Goal: Transaction & Acquisition: Subscribe to service/newsletter

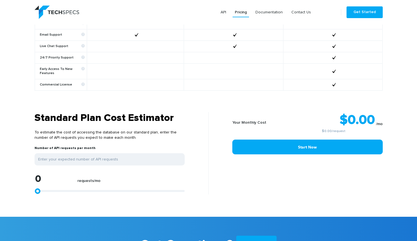
scroll to position [463, 0]
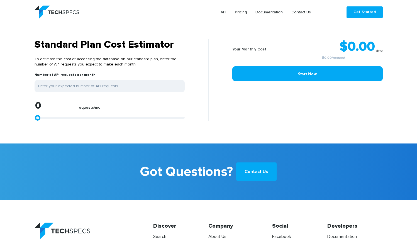
type input "1113"
type input "1299"
type input "1484"
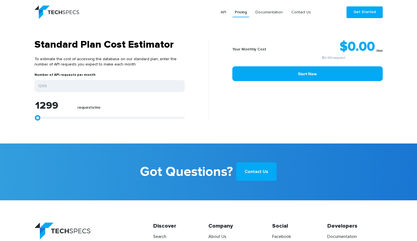
type input "1484"
type input "1670"
type input "1855"
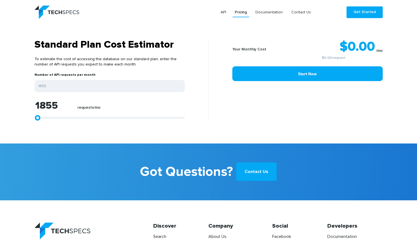
type input "2041"
type input "2226"
type input "2412"
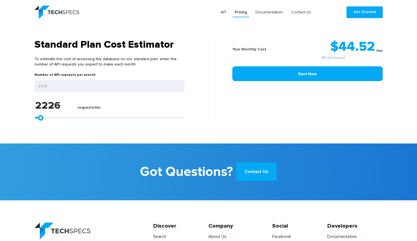
type input "2412"
type input "2597"
type input "2412"
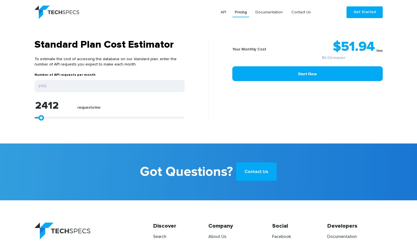
type input "2226"
type input "2041"
type input "1855"
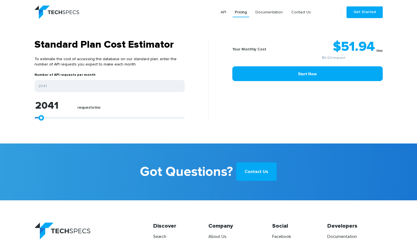
type input "1855"
type input "1670"
type input "1484"
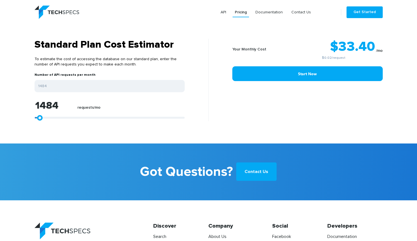
type input "1299"
type input "1113"
type input "928"
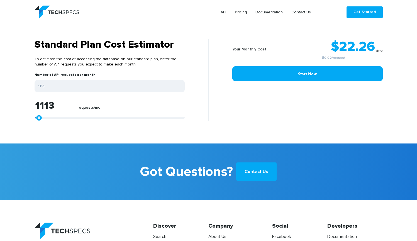
type input "928"
type input "742"
type input "557"
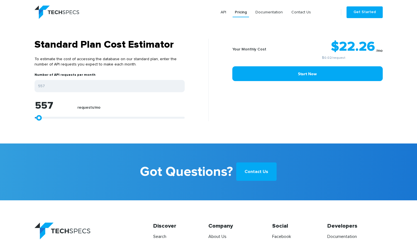
type input "371"
type input "186"
type input "0"
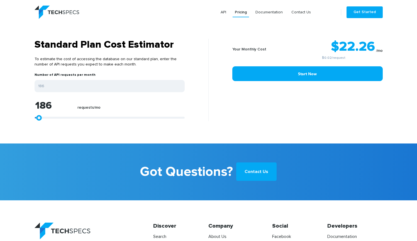
type input "0"
type input "186"
type input "371"
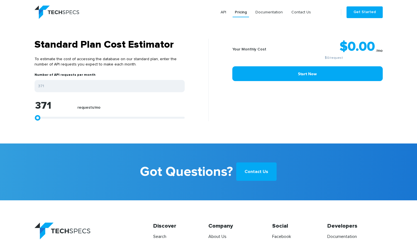
type input "557"
type input "742"
type input "928"
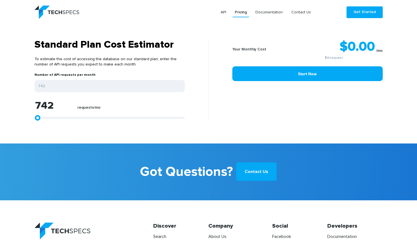
type input "928"
type input "1113"
type input "1299"
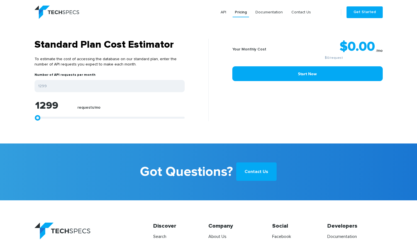
type input "1484"
type input "1670"
type input "1855"
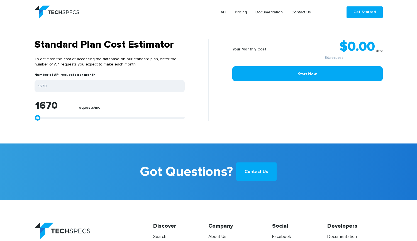
type input "1855"
type input "2041"
type input "2226"
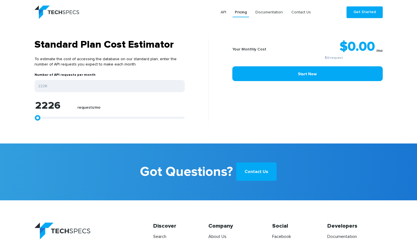
type input "2412"
type input "2597"
type input "2783"
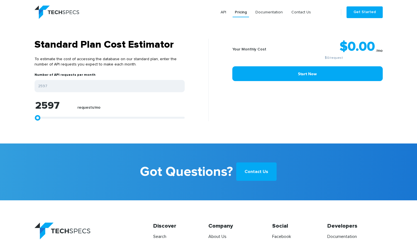
type input "2783"
type input "2968"
type input "3154"
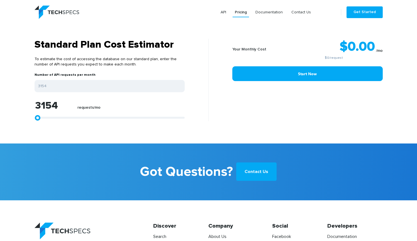
type input "3339"
type input "3525"
type input "3711"
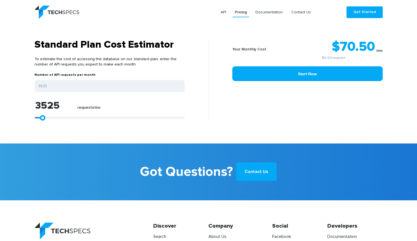
type input "3711"
type input "3896"
type input "4082"
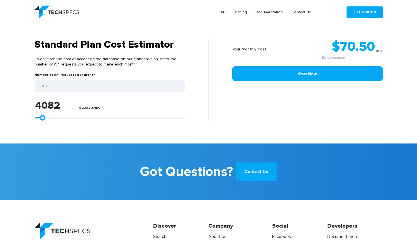
type input "4267"
type input "4453"
type input "4638"
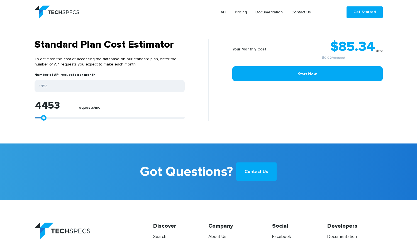
type input "4638"
type input "4824"
type input "5009"
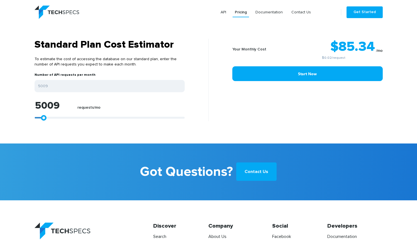
type input "5195"
type input "5380"
type input "5566"
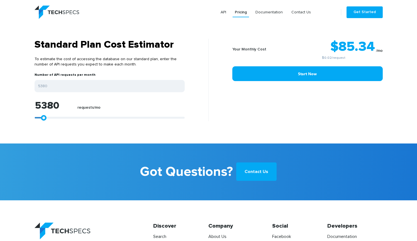
type input "5566"
type input "5751"
type input "5937"
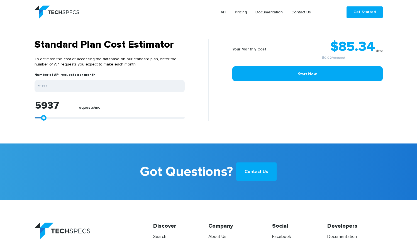
type input "6122"
type input "6308"
type input "6493"
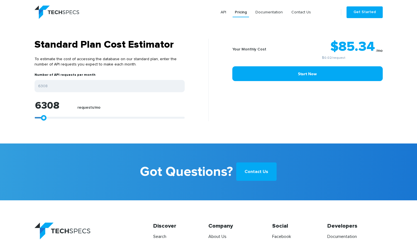
type input "6493"
type input "6679"
type input "6864"
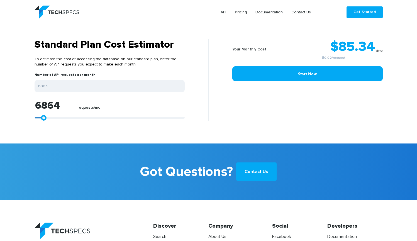
type input "7050"
type input "7236"
type input "7421"
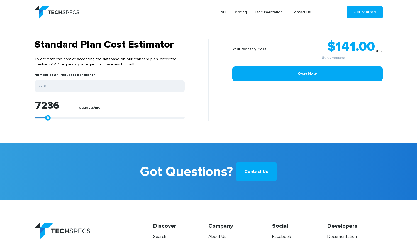
type input "7421"
type input "7607"
type input "7792"
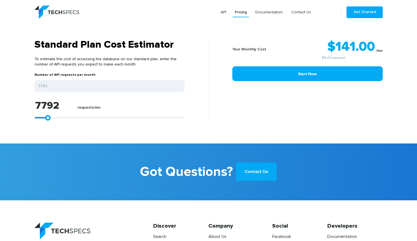
type input "7978"
type input "8163"
type input "8349"
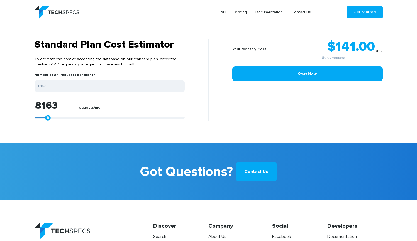
type input "8349"
type input "8534"
type input "8720"
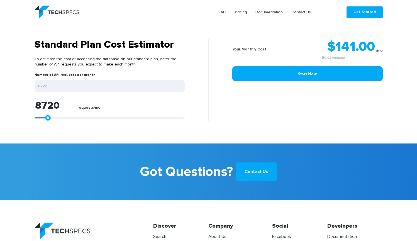
type input "8905"
type input "9091"
type input "9276"
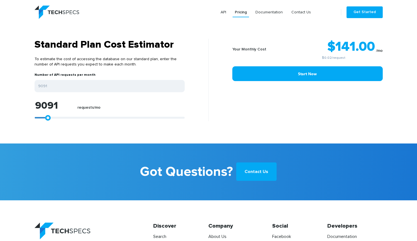
type input "9276"
type input "9462"
type input "9647"
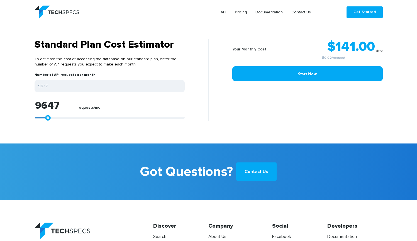
type input "9833"
type input "10018"
type input "10204"
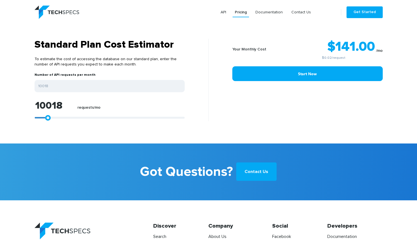
type input "10204"
type input "10390"
type input "10575"
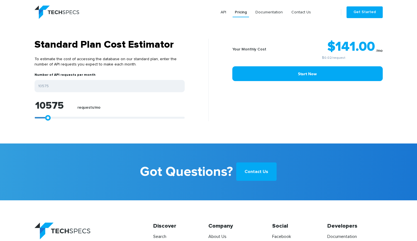
type input "10761"
type input "10946"
type input "11132"
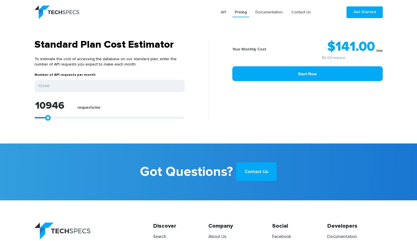
type input "11132"
type input "11317"
type input "11503"
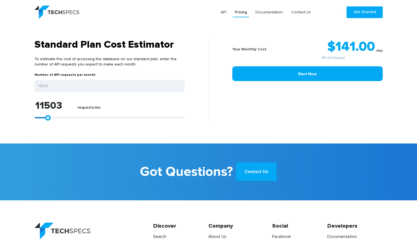
type input "11688"
type input "11874"
type input "12059"
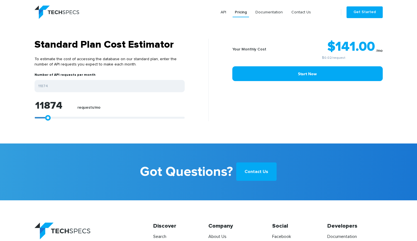
type input "12059"
type input "12245"
type input "12430"
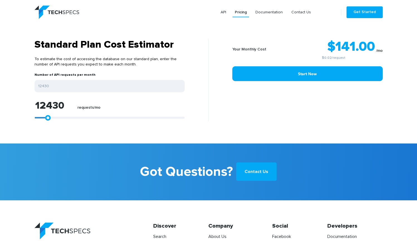
type input "12616"
type input "12801"
type input "12987"
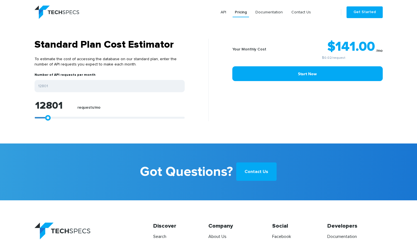
type input "12987"
type input "13172"
type input "13358"
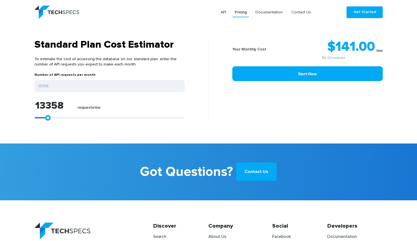
type input "13543"
type input "13729"
type input "13915"
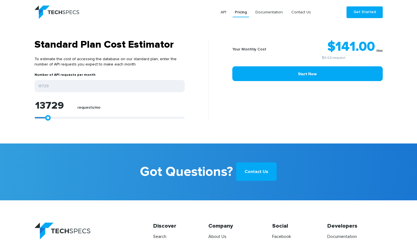
type input "13915"
type input "14100"
type input "14471"
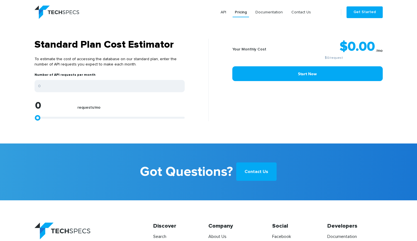
drag, startPoint x: 37, startPoint y: 119, endPoint x: -57, endPoint y: 122, distance: 93.4
drag, startPoint x: 39, startPoint y: 119, endPoint x: 68, endPoint y: 92, distance: 38.8
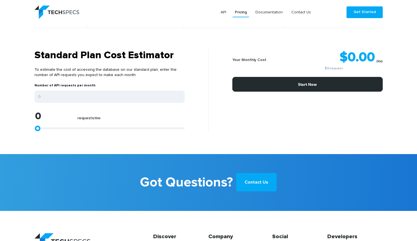
scroll to position [411, 0]
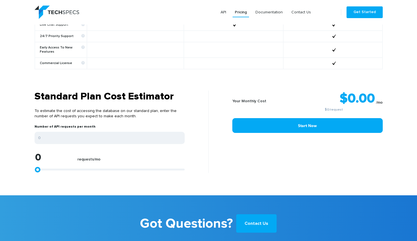
drag, startPoint x: 37, startPoint y: 170, endPoint x: 36, endPoint y: 162, distance: 8.2
click at [35, 170] on link at bounding box center [38, 170] width 6 height 6
click at [45, 138] on input "0" at bounding box center [110, 138] width 150 height 12
click at [290, 144] on div "Your Monthly Cost $0.00 /mo $0 /request Start Now" at bounding box center [298, 132] width 178 height 82
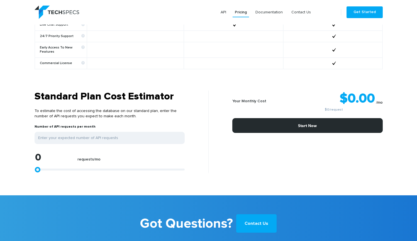
click at [295, 130] on link "Start Now" at bounding box center [307, 125] width 150 height 15
